Goal: Task Accomplishment & Management: Use online tool/utility

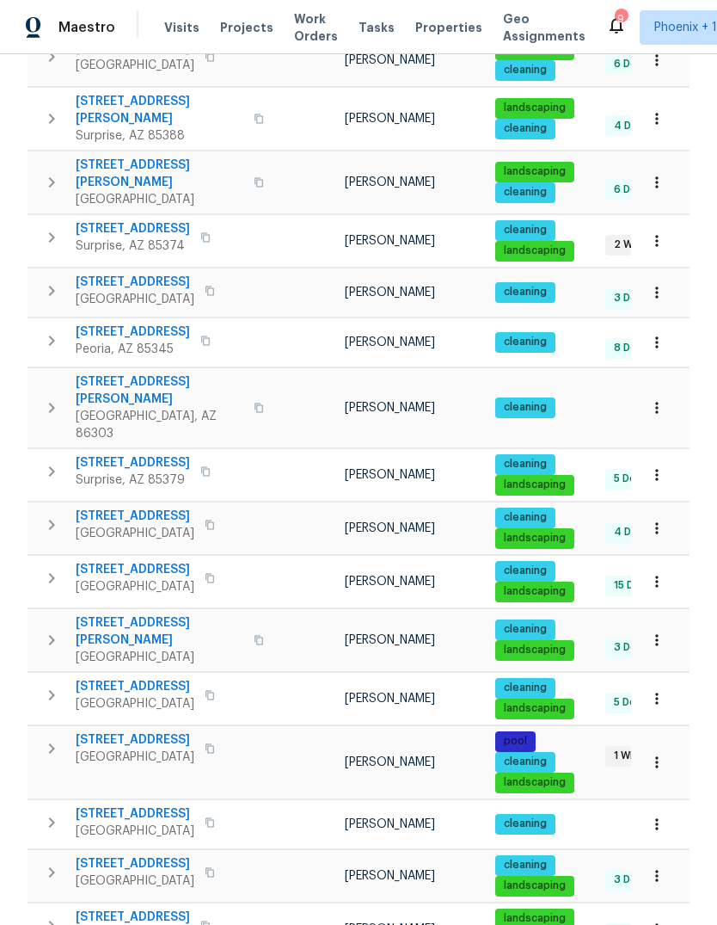
scroll to position [671, 0]
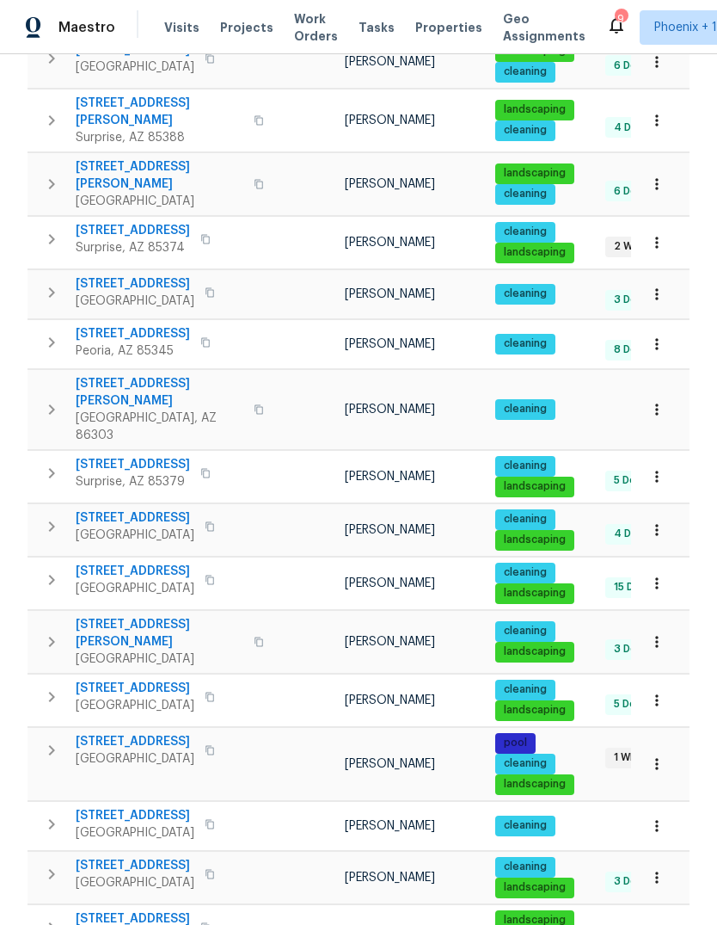
click at [135, 562] on span "[STREET_ADDRESS]" at bounding box center [135, 570] width 119 height 17
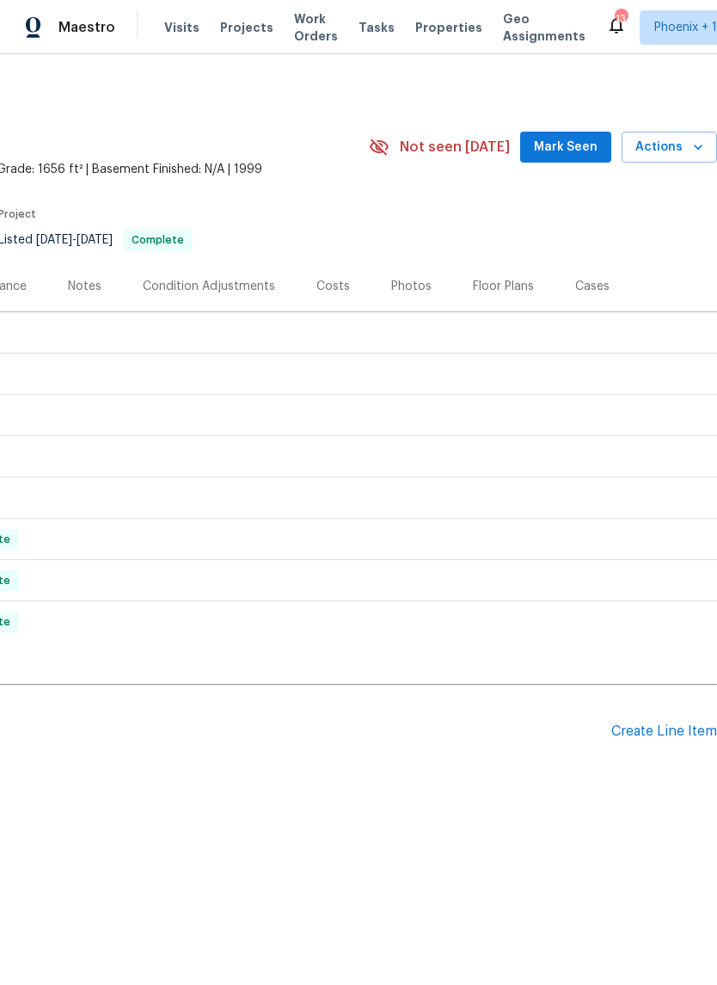
scroll to position [0, 255]
click at [403, 278] on div "Photos" at bounding box center [411, 286] width 40 height 17
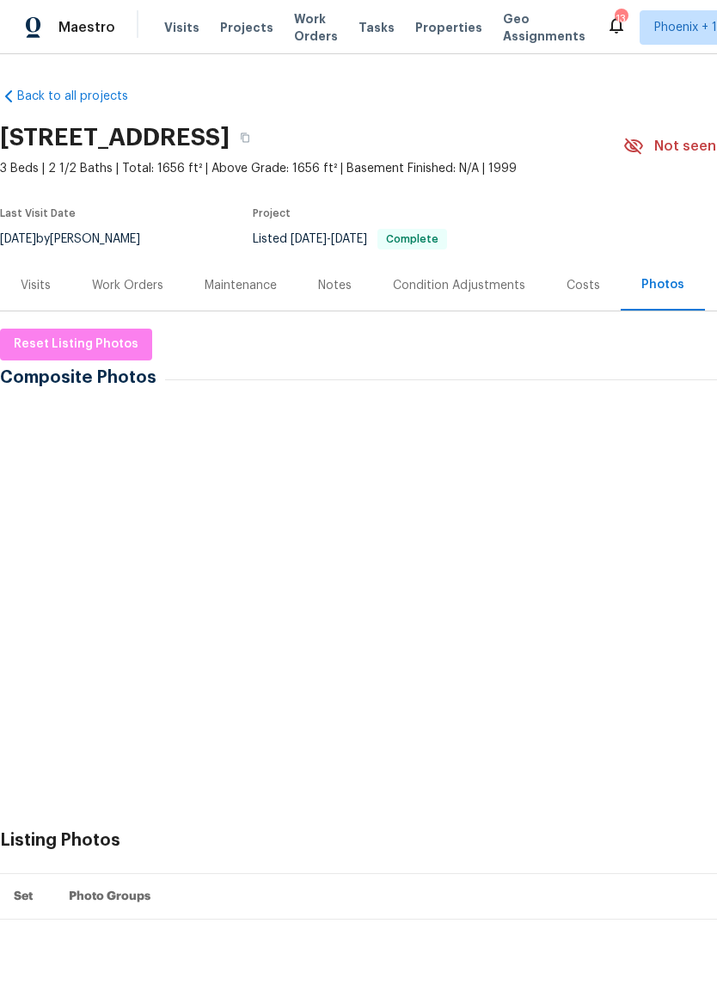
scroll to position [1, 0]
click at [89, 347] on span "Reset Listing Photos" at bounding box center [76, 345] width 125 height 22
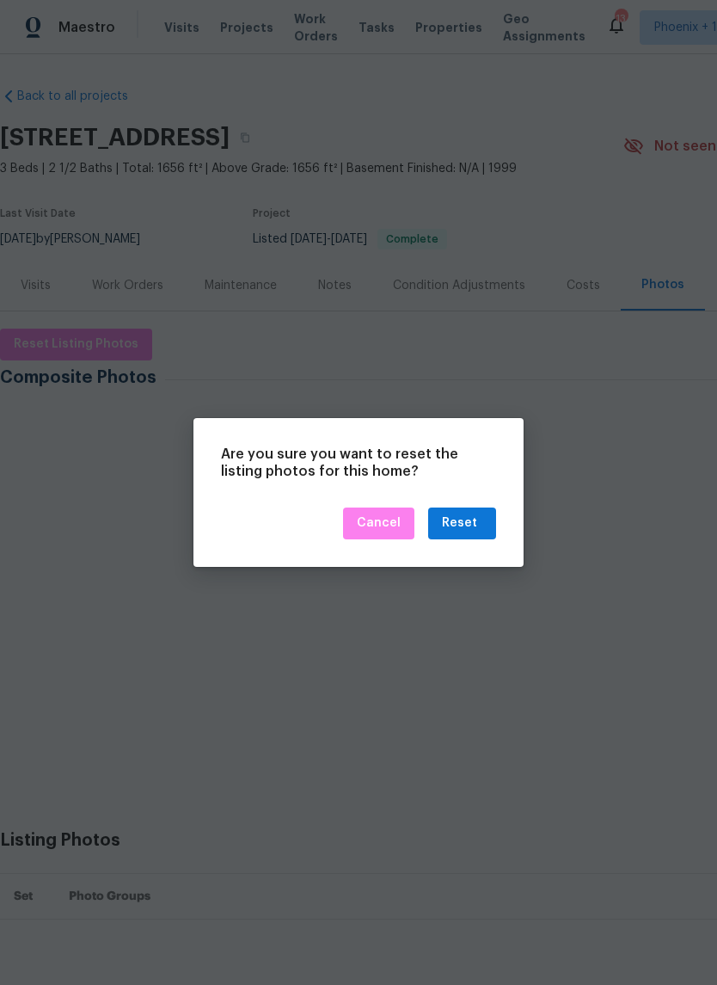
click at [475, 529] on div "Reset" at bounding box center [459, 524] width 35 height 22
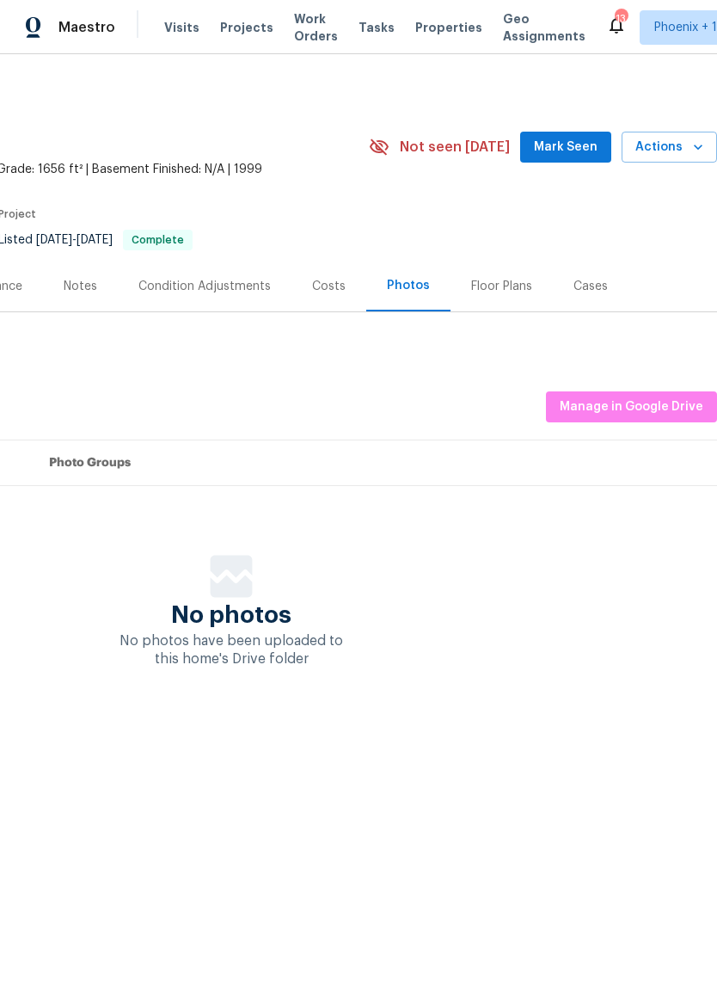
scroll to position [0, 255]
click at [436, 445] on th "Photo Groups" at bounding box center [376, 463] width 682 height 46
click at [624, 415] on span "Manage in Google Drive" at bounding box center [632, 407] width 144 height 22
